Goal: Task Accomplishment & Management: Complete application form

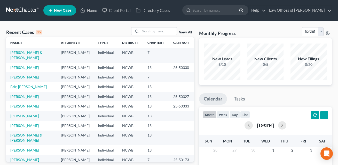
click at [18, 52] on link "[PERSON_NAME] & [PERSON_NAME]" at bounding box center [26, 55] width 32 height 10
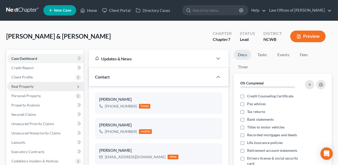
click at [25, 84] on span "Real Property" at bounding box center [22, 86] width 22 height 4
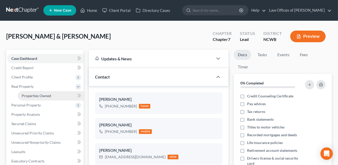
click at [29, 95] on span "Properties Owned" at bounding box center [36, 95] width 29 height 4
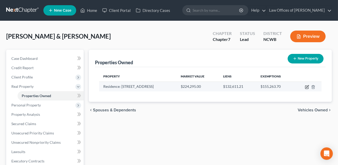
click at [307, 87] on icon "button" at bounding box center [307, 86] width 2 height 2
select select "28"
select select "48"
select select "2"
select select "5"
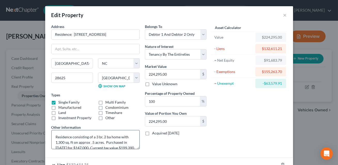
scroll to position [11, 0]
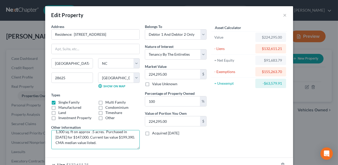
drag, startPoint x: 67, startPoint y: 143, endPoint x: 55, endPoint y: 142, distance: 11.9
click at [55, 142] on textarea "Residence consisting of a 3 br, 2 ba home with 1,300 sq. ft on approx .5 acres.…" at bounding box center [95, 139] width 88 height 19
type textarea "Residence consisting of a 3 br, 2 ba home with 1,300 sq. ft on approx .5 acres.…"
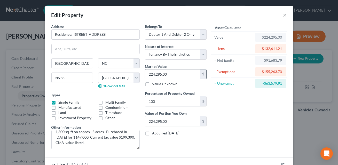
click at [168, 75] on input "224,295.00" at bounding box center [172, 74] width 55 height 10
type input "2"
type input "2.00"
type input "22"
type input "22.00"
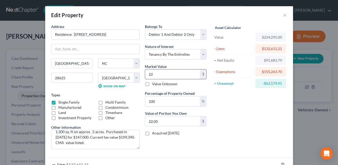
type input "220"
type input "220.00"
type input "2,200"
type input "2,200.00"
type input "2,2000"
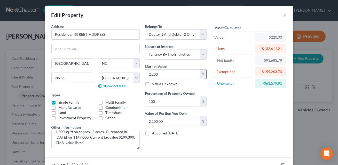
type input "22,000.00"
type input "22,0000"
type input "220,000.00"
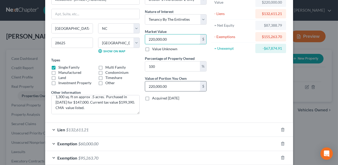
scroll to position [63, 0]
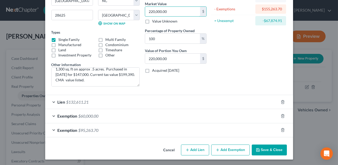
type input "220,000.00"
click at [219, 129] on div "Exemption $95,263.70" at bounding box center [162, 130] width 234 height 14
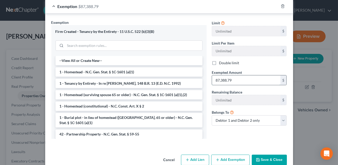
scroll to position [196, 0]
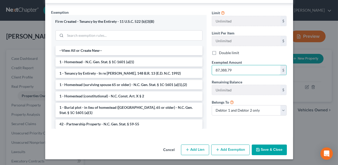
type input "87,388.79"
click at [276, 151] on button "Save & Close" at bounding box center [269, 149] width 35 height 11
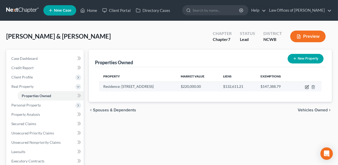
click at [307, 86] on icon "button" at bounding box center [307, 87] width 4 height 4
select select "28"
select select "48"
select select "2"
select select "5"
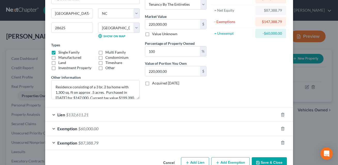
scroll to position [63, 0]
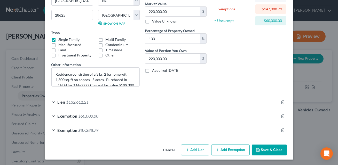
click at [169, 116] on div "Exemption $60,000.00" at bounding box center [162, 116] width 234 height 14
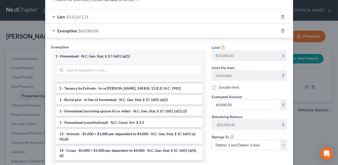
scroll to position [93, 0]
click at [242, 106] on input "60,000.00" at bounding box center [246, 104] width 68 height 10
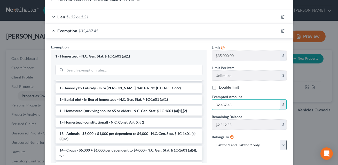
type input "32,487.45"
click at [243, 143] on select "Debtor 1 only Debtor 2 only Debtor 1 and Debtor 2 only" at bounding box center [249, 145] width 75 height 10
select select "0"
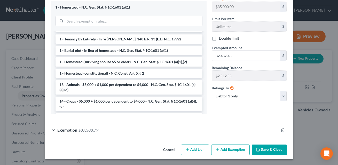
click at [270, 149] on button "Save & Close" at bounding box center [269, 149] width 35 height 11
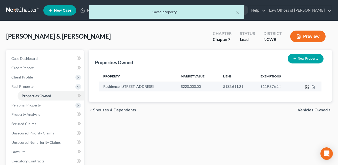
click at [307, 86] on icon "button" at bounding box center [307, 86] width 2 height 2
select select "28"
select select "48"
select select "2"
select select "5"
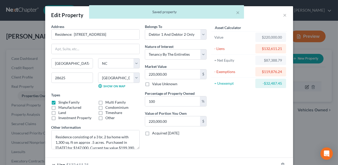
scroll to position [63, 0]
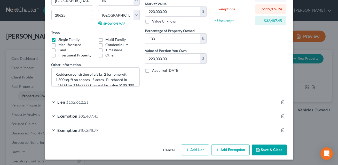
click at [229, 149] on button "Add Exemption" at bounding box center [230, 149] width 38 height 11
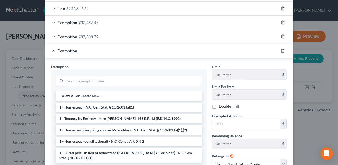
scroll to position [201, 0]
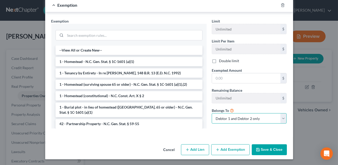
click at [234, 119] on select "Debtor 1 only Debtor 2 only Debtor 1 and Debtor 2 only" at bounding box center [249, 118] width 75 height 10
select select "1"
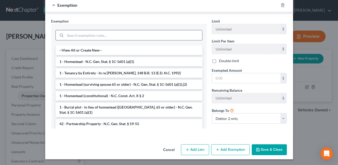
click at [120, 34] on input "search" at bounding box center [133, 35] width 137 height 10
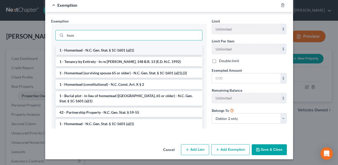
type input "hom"
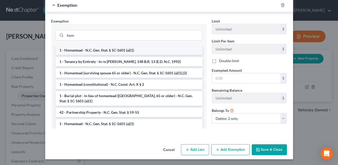
click at [119, 52] on li "1 - Homestead - N.C. Gen. Stat. § 1C-1601 (a)(1)" at bounding box center [129, 49] width 147 height 9
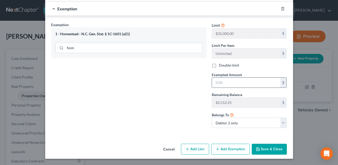
scroll to position [197, 0]
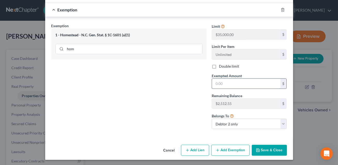
click at [219, 84] on input "text" at bounding box center [246, 84] width 68 height 10
type input "31,424.88"
click at [271, 149] on button "Save & Close" at bounding box center [269, 149] width 35 height 11
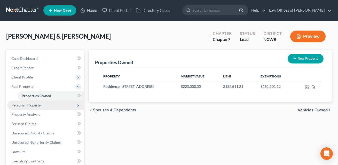
click at [25, 105] on span "Personal Property" at bounding box center [25, 105] width 29 height 4
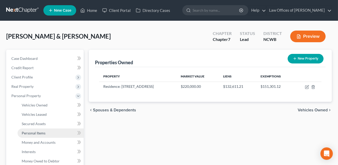
click at [37, 131] on span "Personal Items" at bounding box center [34, 132] width 24 height 4
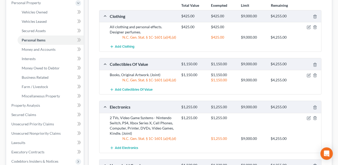
scroll to position [94, 0]
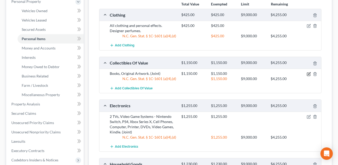
click at [308, 73] on icon "button" at bounding box center [309, 73] width 2 height 2
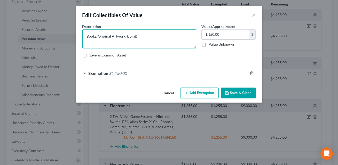
click at [125, 37] on textarea "Books, Original Artwork. (Joint)" at bounding box center [139, 38] width 114 height 19
type textarea "Books, Original Artwork (by [PERSON_NAME]). (Joint)"
click at [242, 92] on button "Save & Close" at bounding box center [238, 92] width 35 height 11
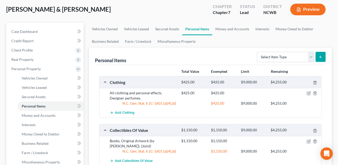
scroll to position [1, 0]
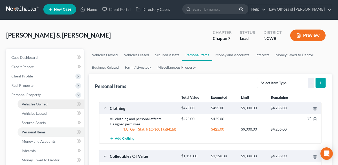
click at [35, 104] on span "Vehicles Owned" at bounding box center [35, 104] width 26 height 4
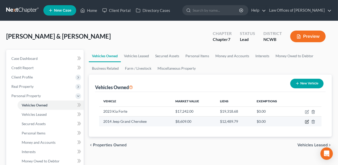
click at [307, 122] on icon "button" at bounding box center [307, 121] width 4 height 4
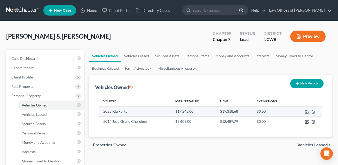
select select "0"
select select "12"
select select "4"
select select "1"
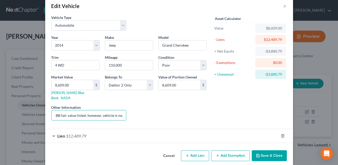
scroll to position [0, 126]
drag, startPoint x: 94, startPoint y: 110, endPoint x: 135, endPoint y: 116, distance: 41.0
click at [135, 116] on div "Year Select 2026 2025 2024 2023 2022 2021 2020 2019 2018 2017 2016 2015 2014 20…" at bounding box center [129, 80] width 160 height 90
drag, startPoint x: 88, startPoint y: 109, endPoint x: 63, endPoint y: 108, distance: 24.6
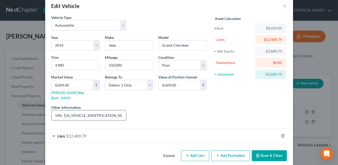
click at [63, 110] on input "VIN: [US_VEHICLE_IDENTIFICATION_NUMBER]. KBB fair value listed." at bounding box center [89, 115] width 75 height 10
type input "VIN: [US_VEHICLE_IDENTIFICATION_NUMBER]. KBB fair value listed."
click at [65, 93] on link "[PERSON_NAME] Blue Book" at bounding box center [67, 95] width 33 height 10
click at [76, 85] on input "8,609.00" at bounding box center [73, 85] width 42 height 10
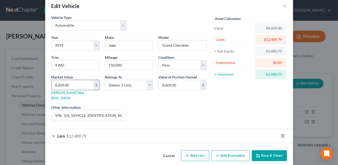
click at [74, 84] on input "8,609.00" at bounding box center [73, 85] width 42 height 10
type input "93"
type input "93.00"
type input "931"
type input "931.00"
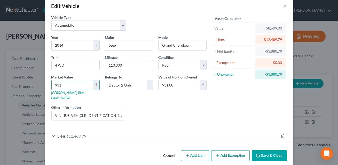
type input "9319"
type input "9,319.00"
click at [117, 110] on input "VIN: [US_VEHICLE_IDENTIFICATION_NUMBER]. KBB fair value listed." at bounding box center [89, 115] width 75 height 10
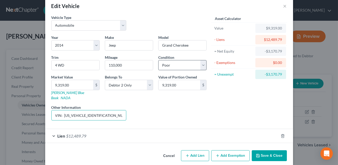
type input "VIN: [US_VEHICLE_IDENTIFICATION_NUMBER]. KBB value listed."
click at [174, 66] on select "Select Excellent Very Good Good Fair Poor" at bounding box center [182, 65] width 48 height 10
select select "2"
click at [270, 150] on button "Save & Close" at bounding box center [269, 155] width 35 height 11
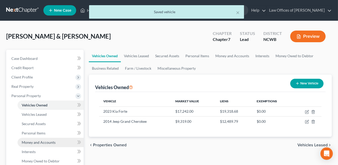
scroll to position [61, 0]
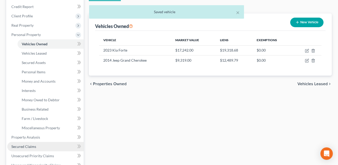
click at [35, 146] on span "Secured Claims" at bounding box center [23, 146] width 25 height 4
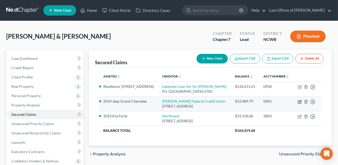
click at [299, 102] on icon "button" at bounding box center [300, 101] width 2 height 2
select select "28"
select select "0"
select select "2"
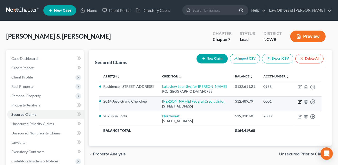
select select "0"
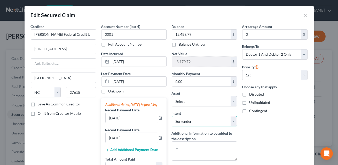
click at [202, 118] on select "Select Surrender Redeem Reaffirm Avoid Other" at bounding box center [204, 121] width 65 height 10
select select "2"
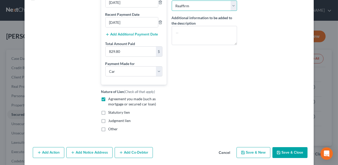
scroll to position [138, 0]
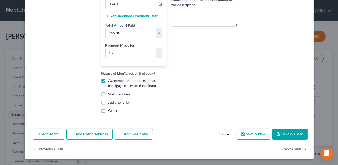
click at [285, 135] on button "Save & Close" at bounding box center [290, 133] width 35 height 11
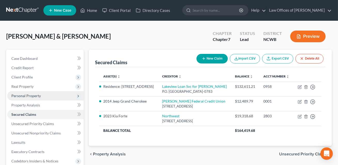
click at [25, 96] on span "Personal Property" at bounding box center [25, 95] width 29 height 4
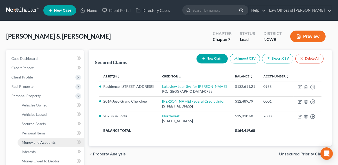
click at [39, 140] on span "Money and Accounts" at bounding box center [39, 142] width 34 height 4
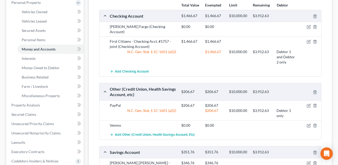
scroll to position [49, 0]
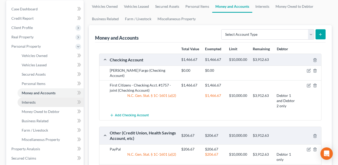
click at [33, 101] on span "Interests" at bounding box center [29, 102] width 14 height 4
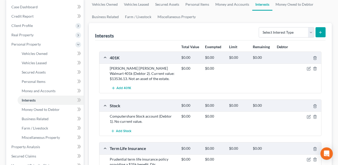
scroll to position [18, 0]
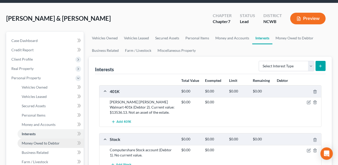
click at [48, 142] on span "Money Owed to Debtor" at bounding box center [41, 143] width 38 height 4
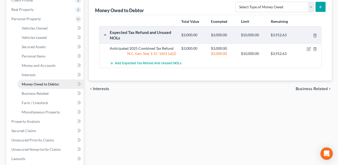
scroll to position [78, 0]
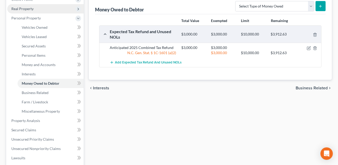
click at [20, 8] on span "Real Property" at bounding box center [22, 8] width 22 height 4
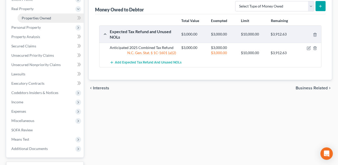
click at [29, 18] on span "Properties Owned" at bounding box center [36, 18] width 29 height 4
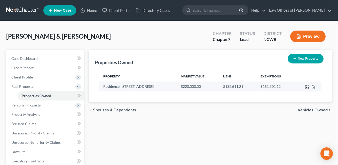
click at [306, 87] on icon "button" at bounding box center [307, 87] width 4 height 4
select select "28"
select select "48"
select select "2"
select select "5"
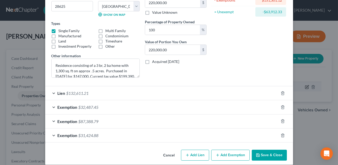
scroll to position [77, 0]
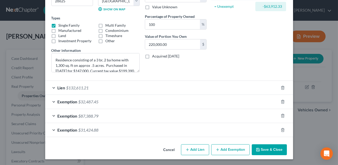
click at [241, 99] on div "Exemption $32,487.45" at bounding box center [162, 102] width 234 height 14
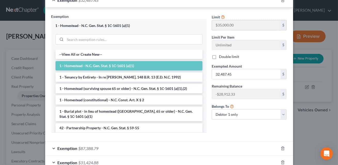
scroll to position [177, 0]
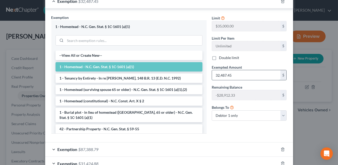
click at [235, 74] on input "32,487.45" at bounding box center [246, 75] width 68 height 10
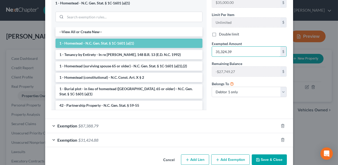
scroll to position [210, 0]
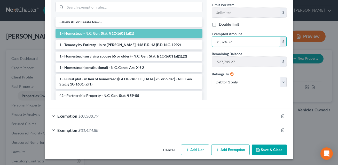
type input "31,324.39"
click at [263, 152] on button "Save & Close" at bounding box center [269, 149] width 35 height 11
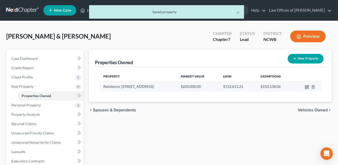
click at [307, 87] on icon "button" at bounding box center [307, 87] width 4 height 4
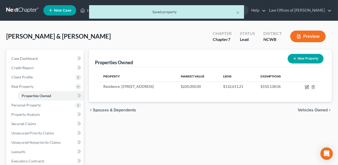
select select "28"
select select "48"
select select "2"
select select "5"
select select "1"
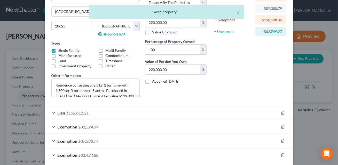
scroll to position [77, 0]
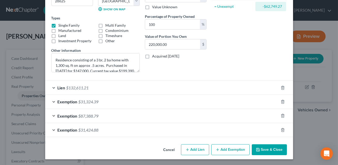
click at [218, 129] on div "Exemption $31,424.88" at bounding box center [162, 130] width 234 height 14
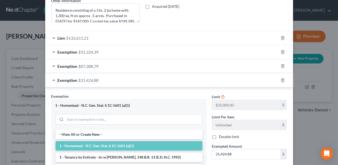
scroll to position [150, 0]
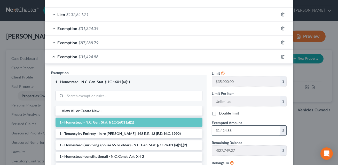
click at [233, 130] on input "31,424.88" at bounding box center [246, 130] width 68 height 10
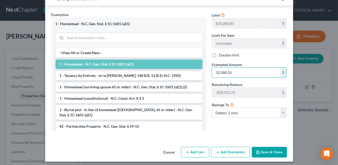
scroll to position [210, 0]
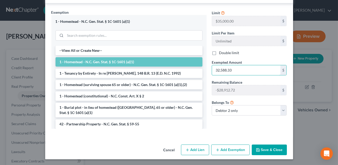
type input "32,588.33"
click at [269, 148] on button "Save & Close" at bounding box center [269, 149] width 35 height 11
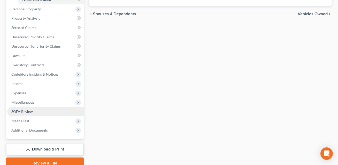
scroll to position [98, 0]
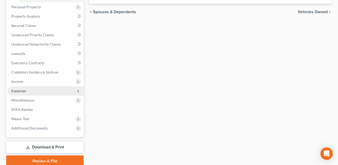
click at [23, 90] on span "Expenses" at bounding box center [18, 90] width 15 height 4
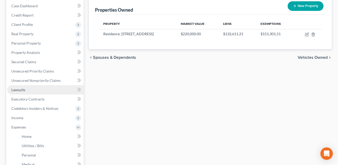
scroll to position [52, 0]
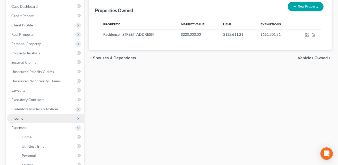
click at [25, 119] on span "Income" at bounding box center [45, 117] width 76 height 9
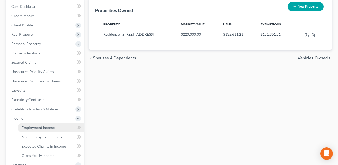
click at [46, 126] on span "Employment Income" at bounding box center [38, 127] width 33 height 4
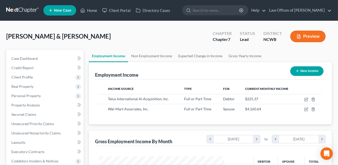
scroll to position [92, 136]
click at [304, 37] on button "Preview" at bounding box center [307, 36] width 35 height 12
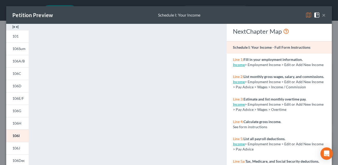
click at [326, 16] on div "Petition Preview Schedule I: Your Income ×" at bounding box center [169, 15] width 326 height 18
click at [325, 16] on button "×" at bounding box center [324, 15] width 4 height 6
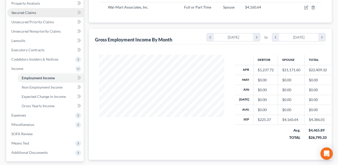
scroll to position [146, 0]
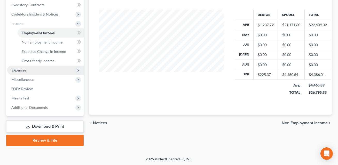
click at [27, 70] on span "Expenses" at bounding box center [45, 69] width 76 height 9
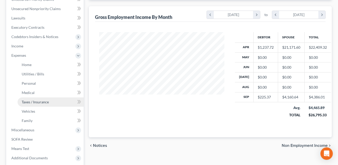
scroll to position [120, 0]
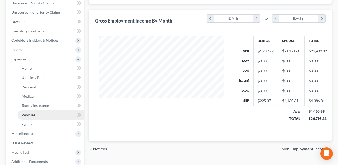
click at [27, 115] on span "Vehicles" at bounding box center [28, 114] width 13 height 4
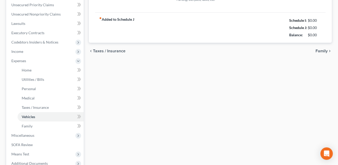
type input "215.00"
type input "400.00"
type input "0.00"
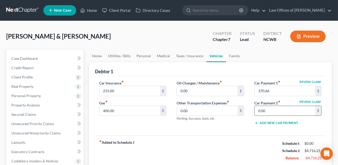
click at [271, 110] on input "0.00" at bounding box center [285, 111] width 60 height 10
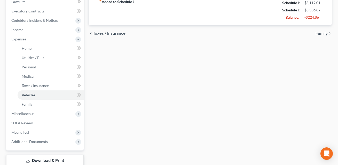
scroll to position [142, 0]
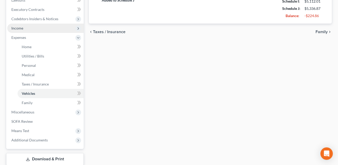
type input "250.00"
click at [20, 26] on span "Income" at bounding box center [17, 28] width 12 height 4
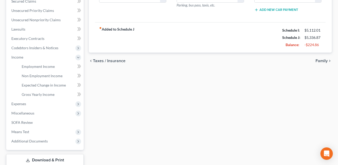
scroll to position [33, 0]
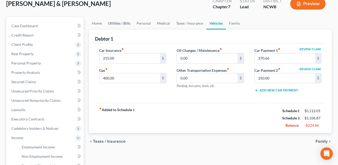
click at [117, 23] on link "Utilities / Bills" at bounding box center [119, 23] width 29 height 12
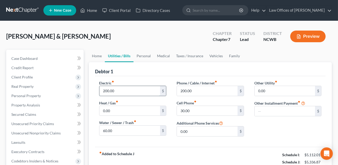
click at [113, 91] on input "200.00" at bounding box center [129, 91] width 60 height 10
type input "175.00"
click at [97, 56] on link "Home" at bounding box center [97, 56] width 16 height 12
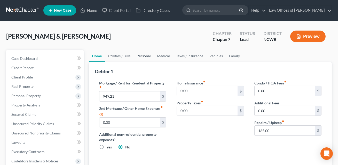
click at [144, 56] on link "Personal" at bounding box center [144, 56] width 20 height 12
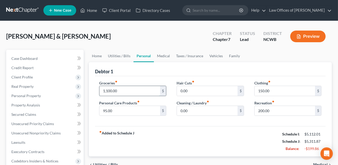
click at [126, 90] on input "1,100.00" at bounding box center [129, 91] width 60 height 10
type input "800.00"
click at [216, 53] on link "Vehicles" at bounding box center [216, 56] width 20 height 12
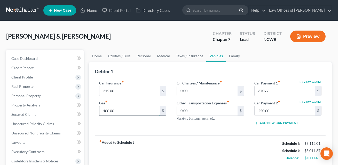
click at [123, 110] on input "400.00" at bounding box center [129, 111] width 60 height 10
type input "250.00"
click at [188, 123] on div "Oil Changes / Maintenance fiber_manual_record 0.00 $ Other Transportation Expen…" at bounding box center [211, 104] width 78 height 49
click at [230, 56] on link "Family" at bounding box center [234, 56] width 17 height 12
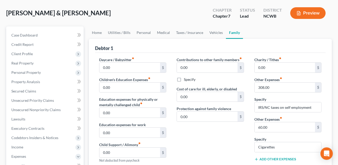
scroll to position [24, 0]
click at [124, 31] on link "Utilities / Bills" at bounding box center [119, 32] width 29 height 12
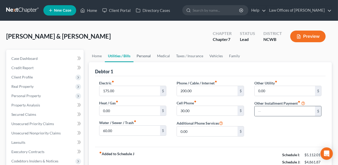
click at [143, 56] on link "Personal" at bounding box center [144, 56] width 20 height 12
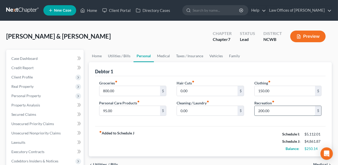
click at [272, 109] on input "200.00" at bounding box center [285, 111] width 60 height 10
type input "300.00"
click at [239, 55] on link "Family" at bounding box center [234, 56] width 17 height 12
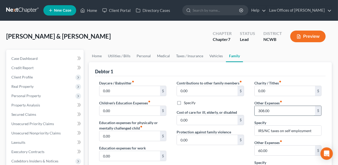
click at [270, 110] on input "308.00" at bounding box center [285, 111] width 60 height 10
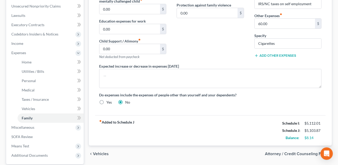
scroll to position [22, 0]
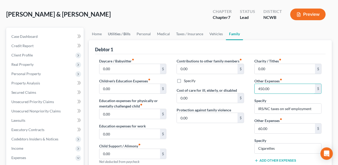
type input "450.00"
click at [122, 35] on link "Utilities / Bills" at bounding box center [119, 34] width 29 height 12
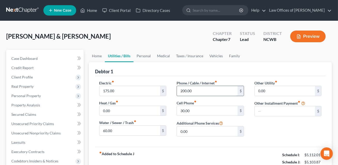
click at [194, 90] on input "200.00" at bounding box center [207, 91] width 60 height 10
type input "100.00"
click at [260, 91] on input "0.00" at bounding box center [285, 91] width 60 height 10
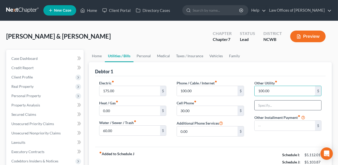
type input "100.00"
click at [258, 105] on input "text" at bounding box center [288, 105] width 67 height 10
click at [270, 105] on input "stream" at bounding box center [288, 105] width 67 height 10
type input "Streaming Services"
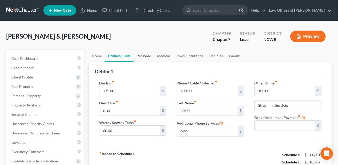
click at [141, 56] on link "Personal" at bounding box center [144, 56] width 20 height 12
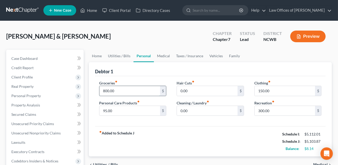
click at [115, 90] on input "800.00" at bounding box center [129, 91] width 60 height 10
type input "900.00"
click at [268, 111] on input "300.00" at bounding box center [285, 111] width 60 height 10
type input "200.00"
click at [164, 54] on link "Medical" at bounding box center [163, 56] width 19 height 12
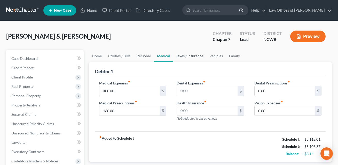
click at [184, 56] on link "Taxes / Insurance" at bounding box center [189, 56] width 33 height 12
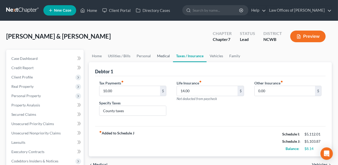
click at [163, 55] on link "Medical" at bounding box center [163, 56] width 19 height 12
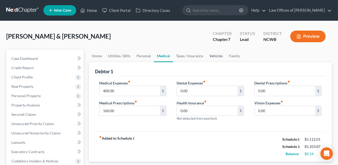
click at [217, 55] on link "Vehicles" at bounding box center [216, 56] width 20 height 12
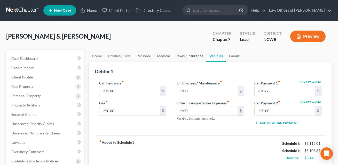
click at [190, 55] on link "Taxes / Insurance" at bounding box center [189, 56] width 33 height 12
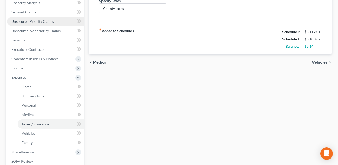
scroll to position [87, 0]
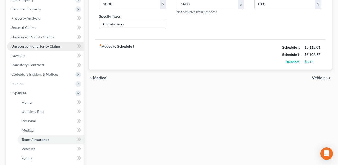
click at [39, 44] on span "Unsecured Nonpriority Claims" at bounding box center [35, 46] width 49 height 4
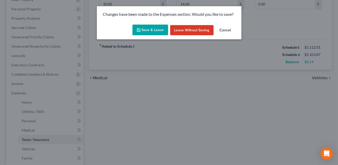
click at [154, 31] on button "Save & Leave" at bounding box center [151, 30] width 36 height 11
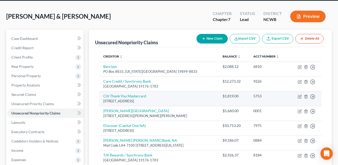
scroll to position [74, 0]
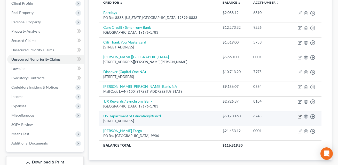
click at [299, 117] on icon "button" at bounding box center [300, 116] width 4 height 4
select select "38"
select select "17"
select select "0"
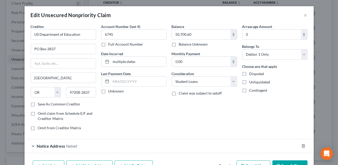
scroll to position [31, 0]
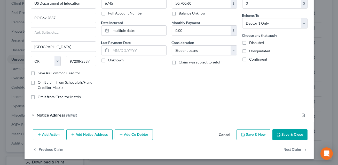
click at [285, 135] on button "Save & Close" at bounding box center [290, 134] width 35 height 11
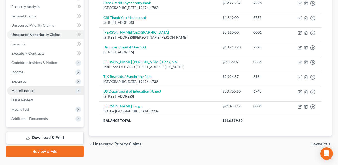
scroll to position [109, 0]
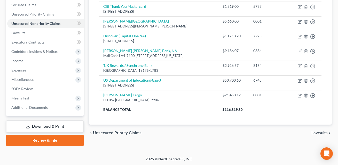
click at [56, 126] on link "Download & Print" at bounding box center [45, 126] width 78 height 12
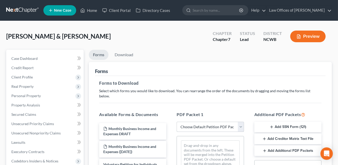
click at [191, 121] on select "Choose Default Petition PDF Packet Complete Bankruptcy Petition (all forms and …" at bounding box center [210, 126] width 67 height 10
select select "0"
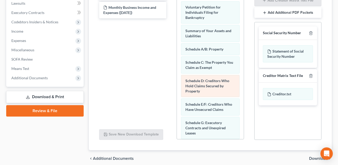
scroll to position [142, 0]
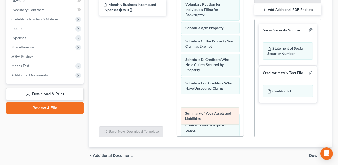
drag, startPoint x: 198, startPoint y: 25, endPoint x: 198, endPoint y: 115, distance: 90.4
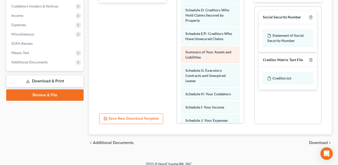
scroll to position [37, 0]
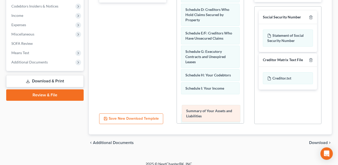
drag, startPoint x: 195, startPoint y: 48, endPoint x: 196, endPoint y: 113, distance: 65.1
click at [196, 113] on div "Summary of Your Assets and Liabilities Voluntary Petition for Individuals Filin…" at bounding box center [210, 130] width 67 height 372
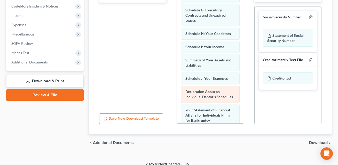
scroll to position [85, 0]
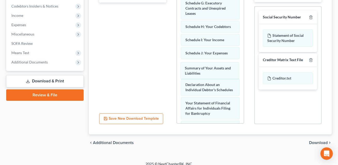
drag, startPoint x: 197, startPoint y: 50, endPoint x: 133, endPoint y: 53, distance: 64.4
click at [197, 71] on div "Summary of Your Assets and Liabilities Voluntary Petition for Individuals Filin…" at bounding box center [210, 82] width 67 height 372
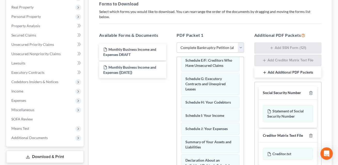
scroll to position [72, 0]
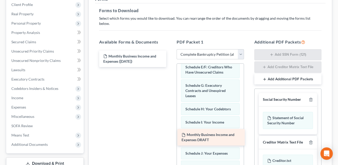
drag, startPoint x: 127, startPoint y: 52, endPoint x: 205, endPoint y: 135, distance: 114.0
click at [171, 67] on div "Monthly Business Income and Expenses DRAFT Monthly Business Income and Expenses…" at bounding box center [132, 58] width 75 height 17
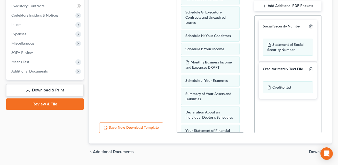
scroll to position [148, 0]
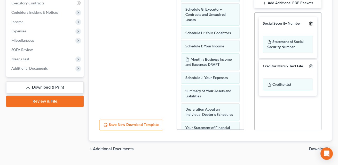
click at [311, 21] on icon "button" at bounding box center [311, 23] width 4 height 4
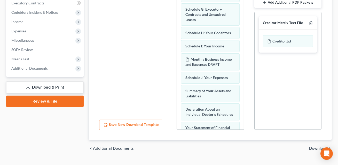
click at [314, 146] on span "Download" at bounding box center [318, 148] width 19 height 4
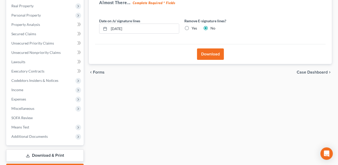
scroll to position [80, 0]
click at [210, 56] on button "Download" at bounding box center [210, 54] width 27 height 11
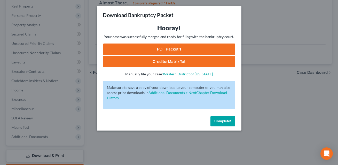
click at [203, 61] on link "CreditorMatrix.txt" at bounding box center [169, 61] width 132 height 11
click at [164, 50] on link "PDF Packet 1" at bounding box center [169, 48] width 132 height 11
